Goal: Find specific page/section: Find specific page/section

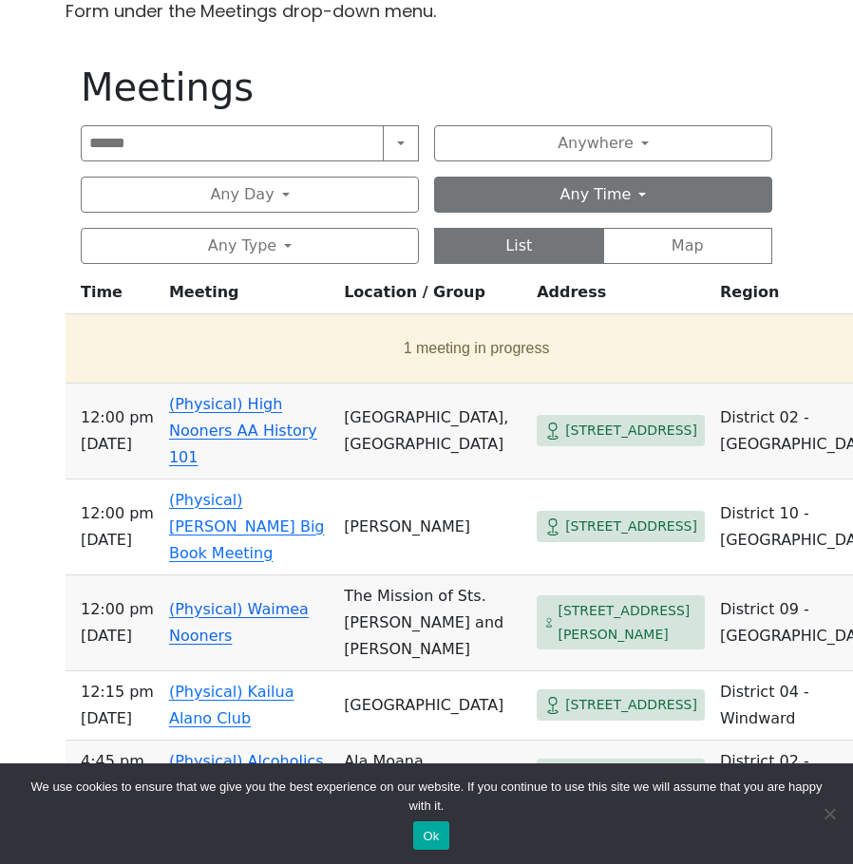
scroll to position [760, 0]
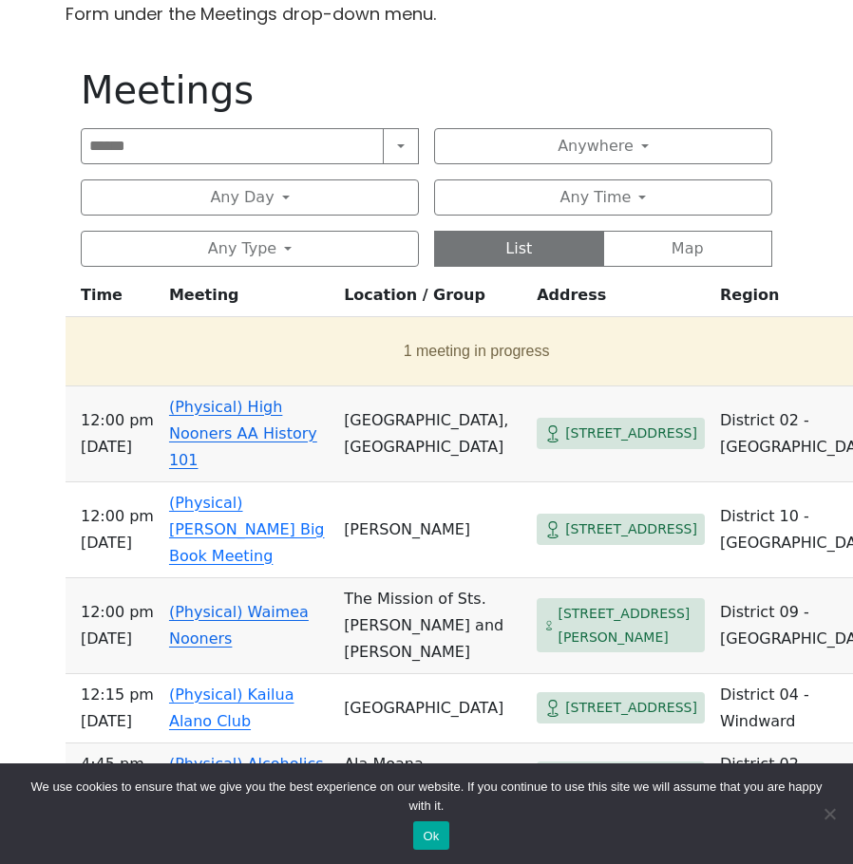
drag, startPoint x: 599, startPoint y: 53, endPoint x: 542, endPoint y: 324, distance: 276.6
click at [542, 324] on td "1 meeting in progress" at bounding box center [480, 351] width 829 height 69
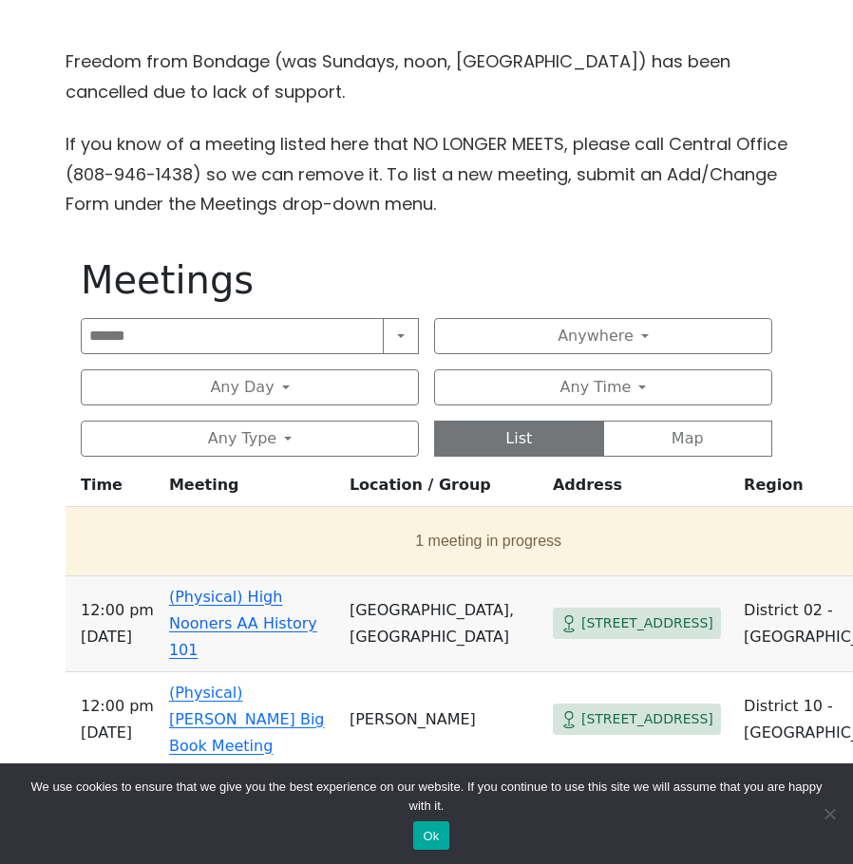
scroll to position [665, 0]
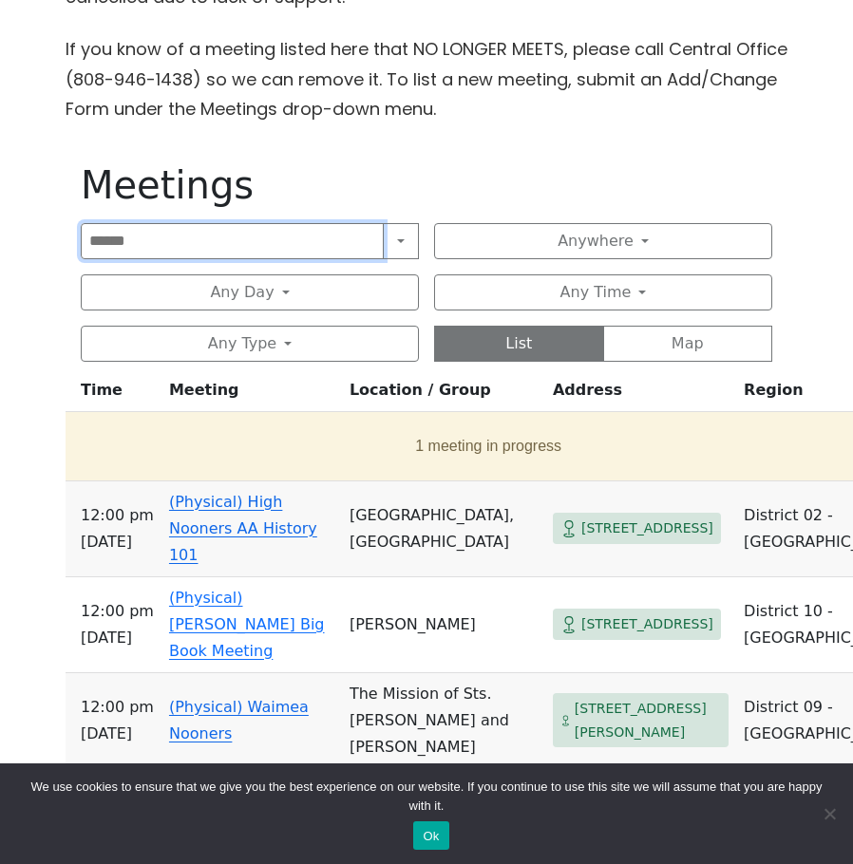
click at [318, 242] on input "Search" at bounding box center [232, 241] width 303 height 36
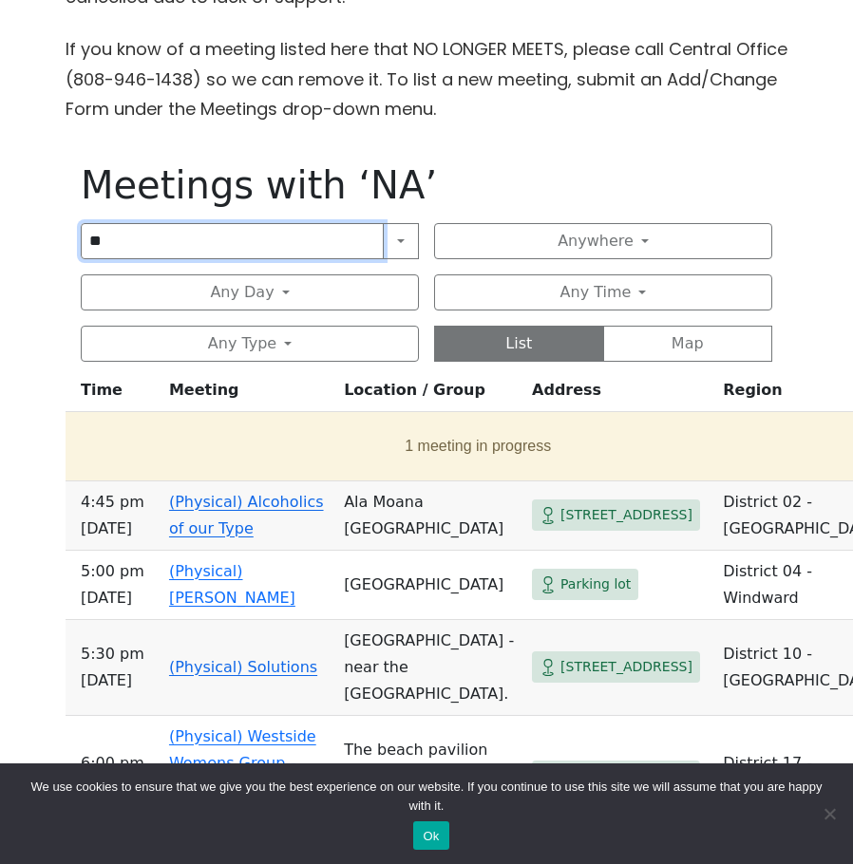
type input "**"
click input "submit" at bounding box center [0, 0] width 0 height 0
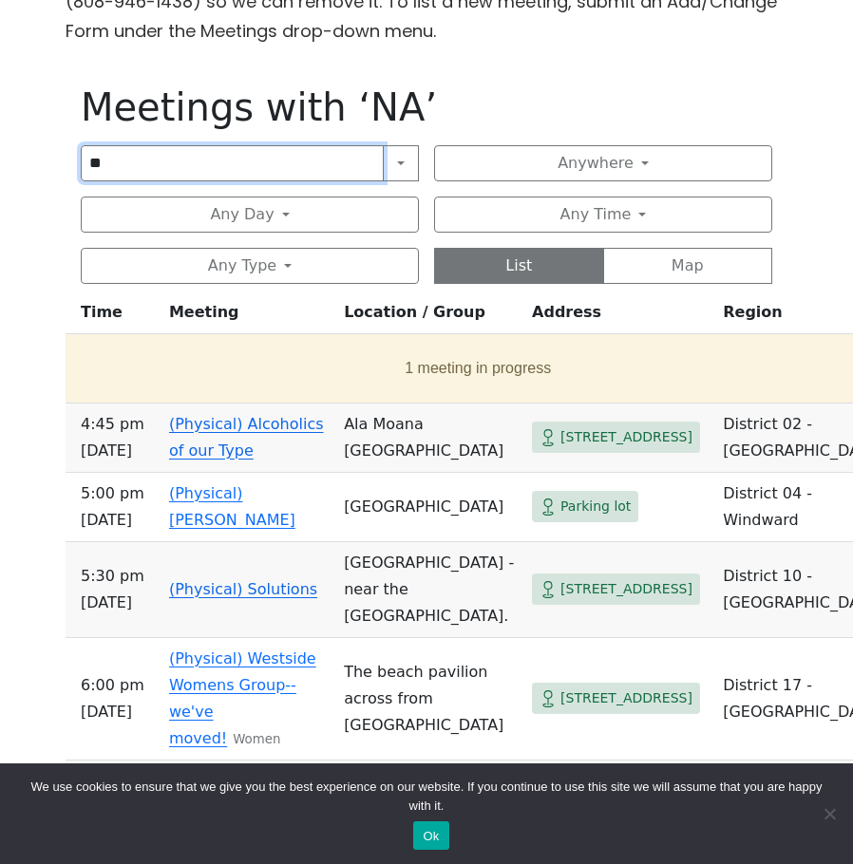
scroll to position [760, 0]
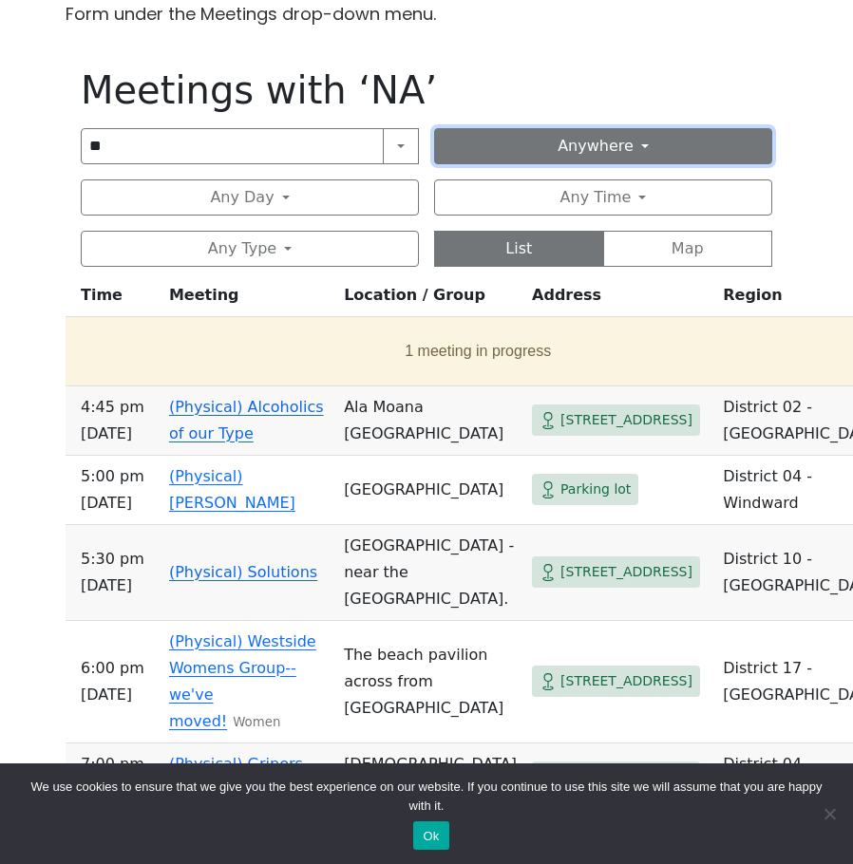
click at [550, 158] on button "Anywhere" at bounding box center [603, 146] width 338 height 36
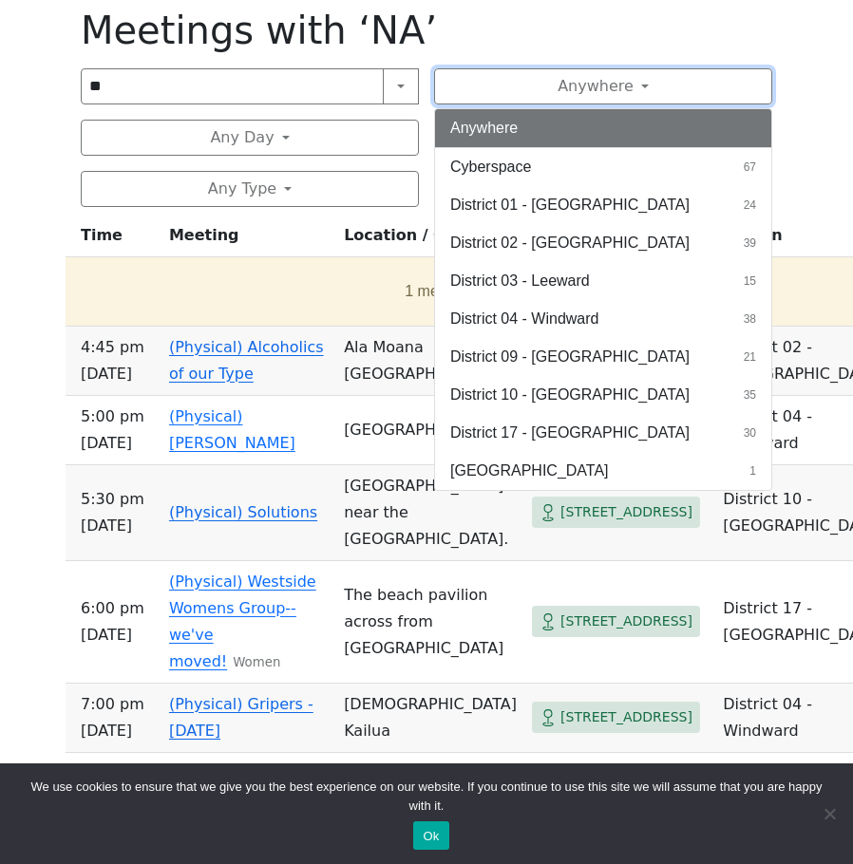
scroll to position [475, 0]
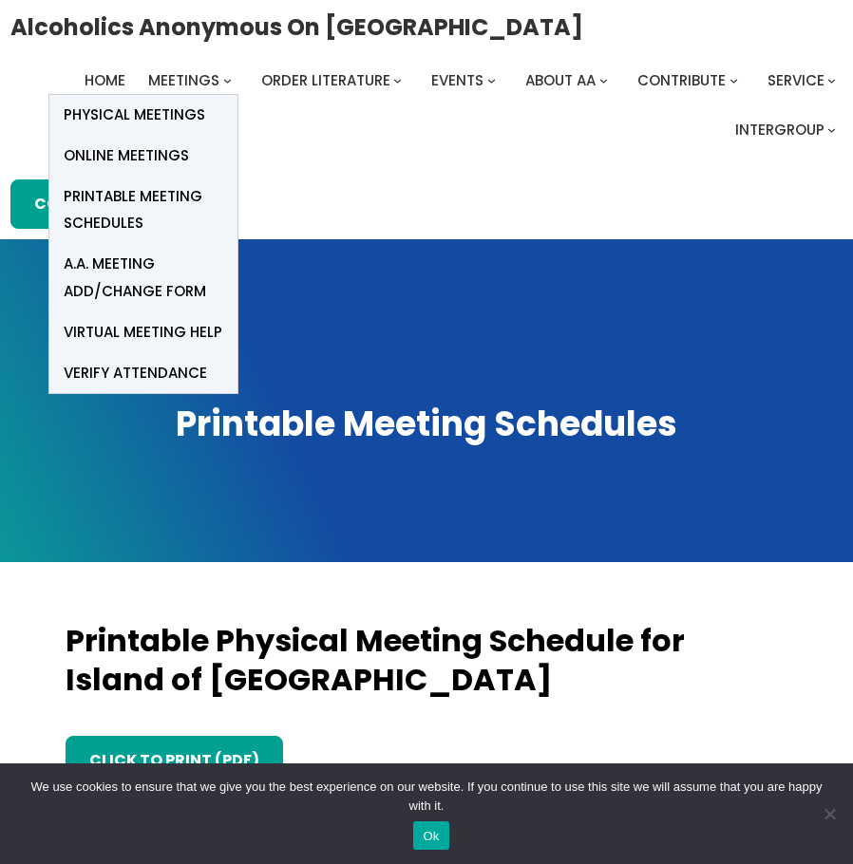
click at [163, 196] on span "Printable Meeting Schedules" at bounding box center [144, 209] width 160 height 53
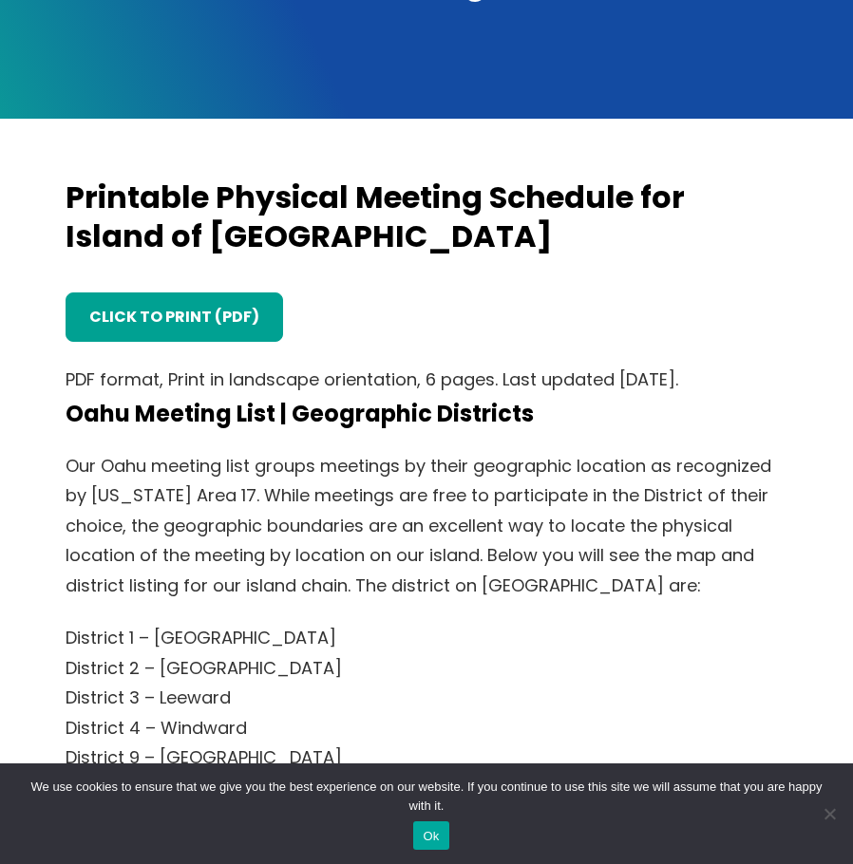
scroll to position [570, 0]
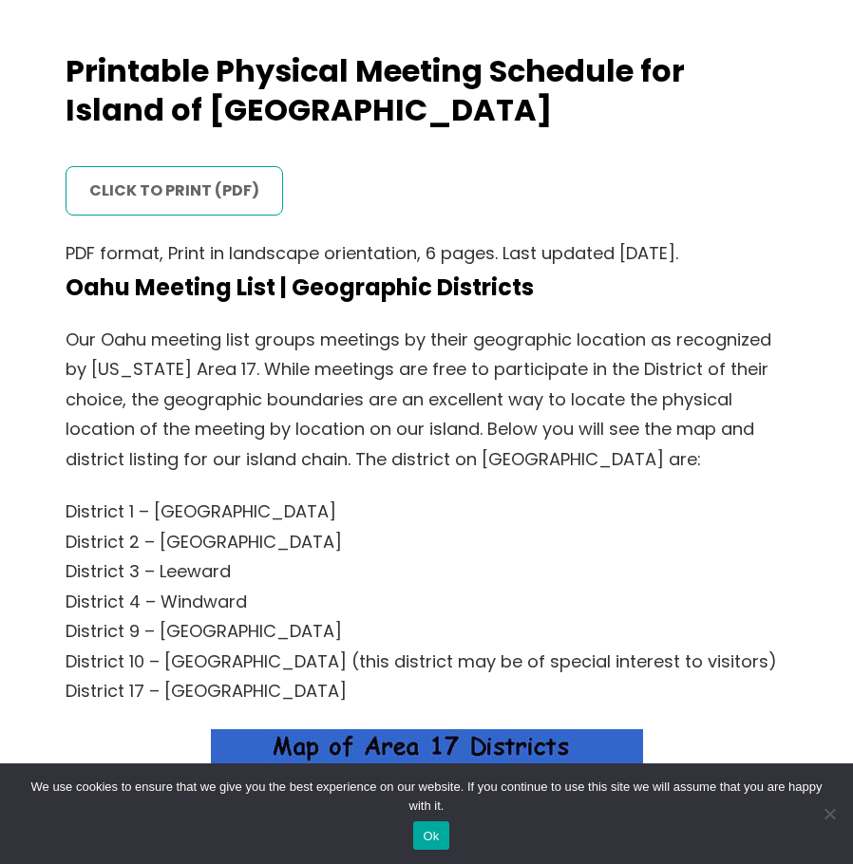
click at [139, 193] on link "click to print (PDF)" at bounding box center [175, 190] width 218 height 49
click at [175, 194] on link "click to print (PDF)" at bounding box center [175, 190] width 218 height 49
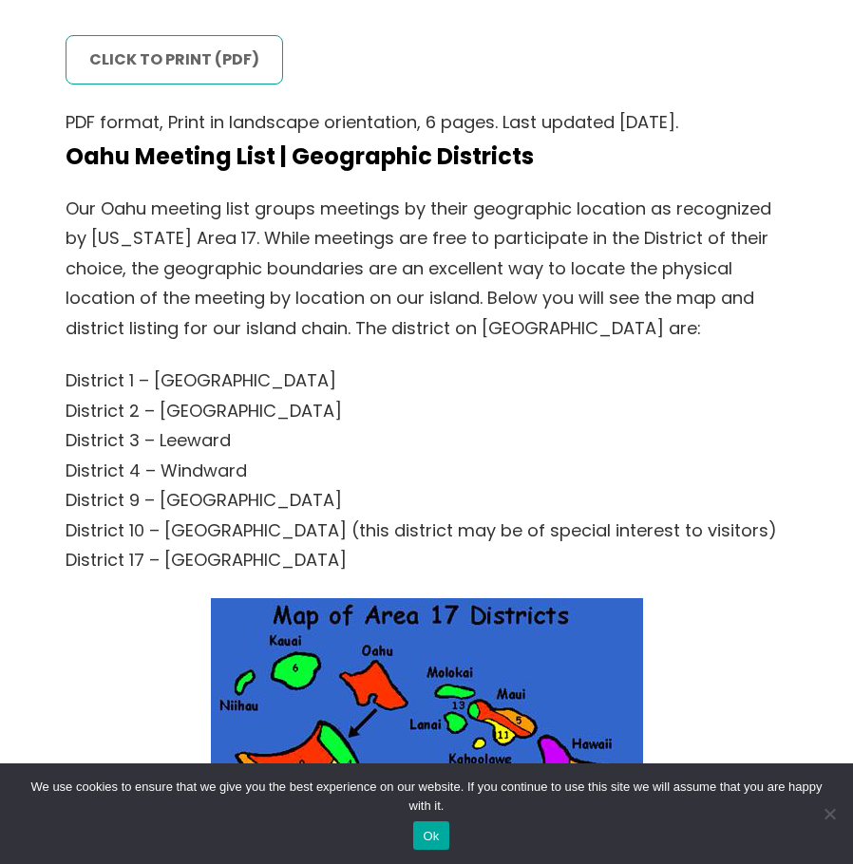
scroll to position [665, 0]
